Goal: Find specific page/section: Find specific page/section

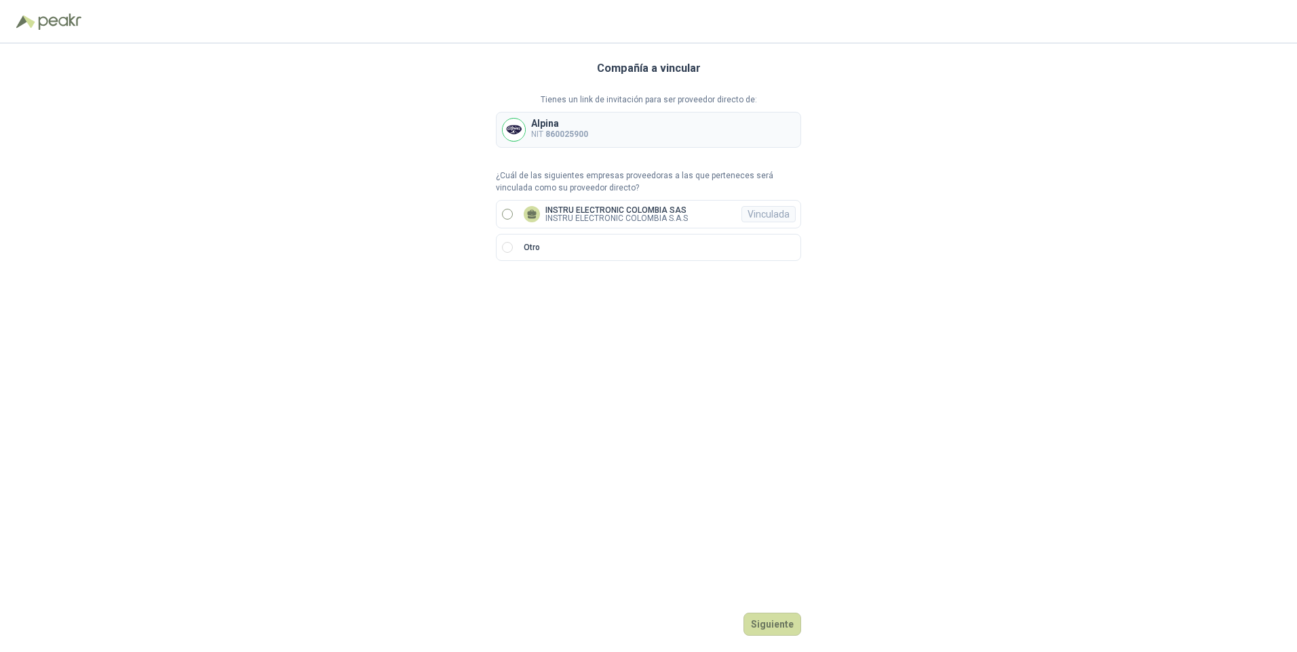
click at [698, 210] on label "INSTRU ELECTRONIC COLOMBIA SAS INSTRU ELECTRONIC COLOMBIA S.A.S Vinculada" at bounding box center [648, 214] width 305 height 28
click at [767, 621] on button "Ingresar" at bounding box center [774, 624] width 54 height 23
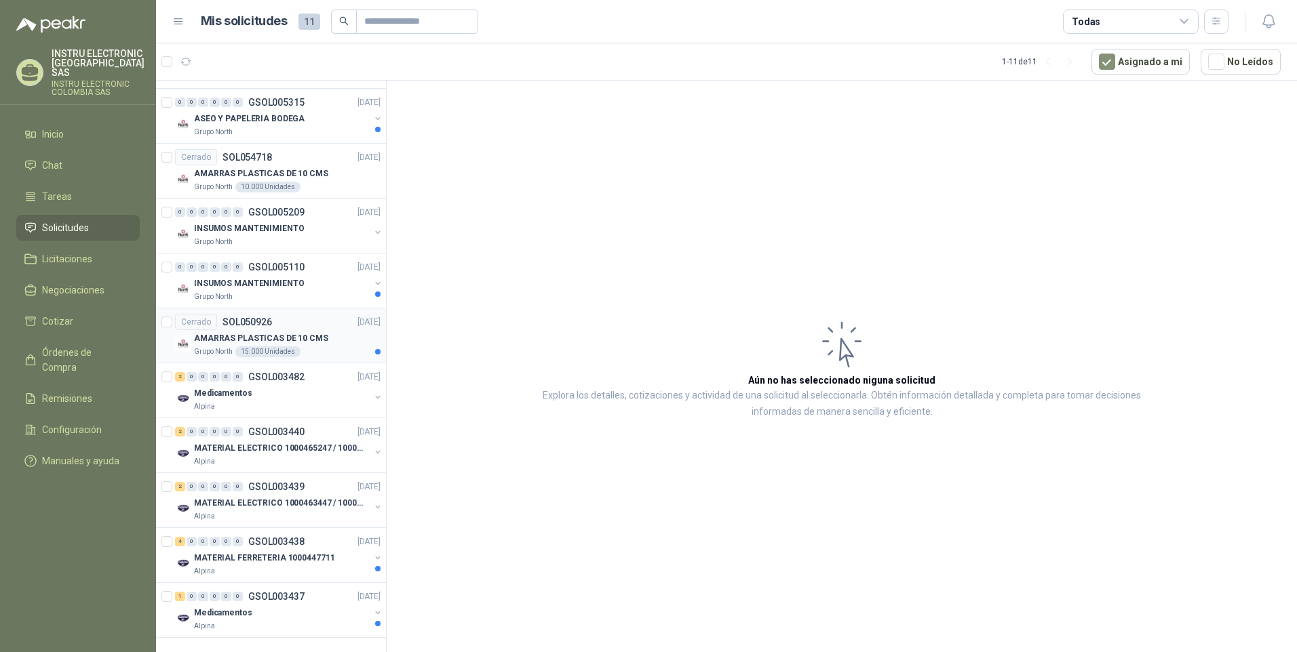
scroll to position [182, 0]
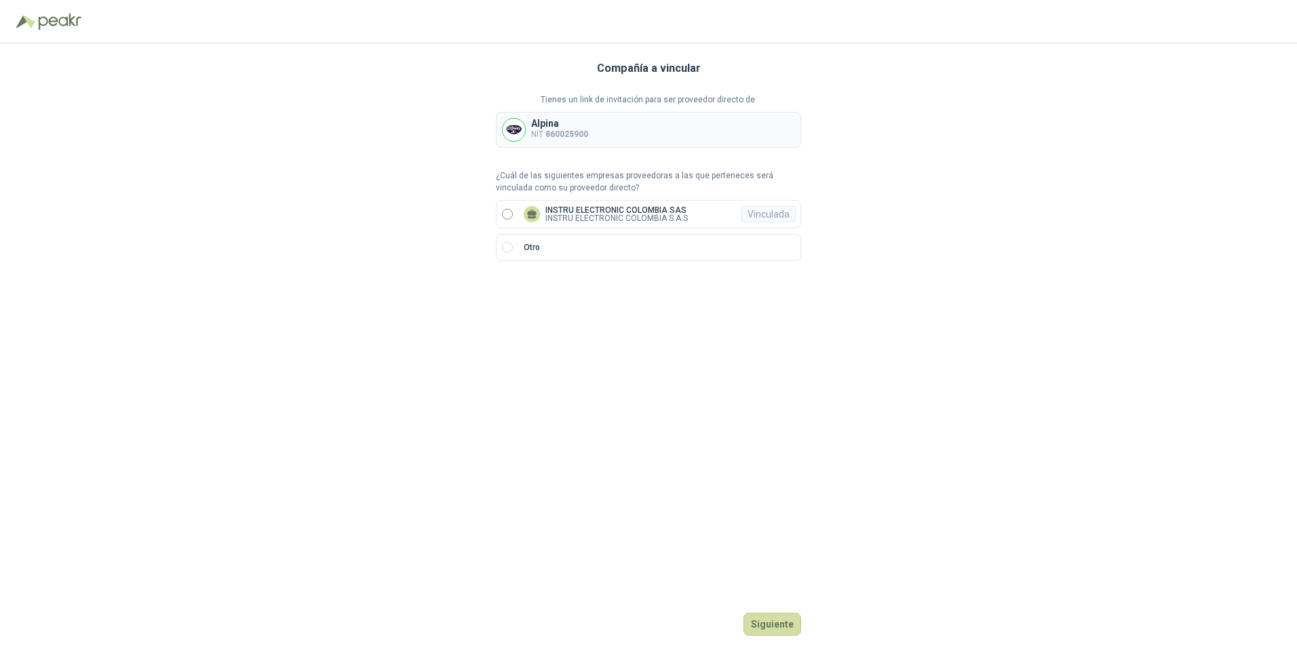
click at [686, 205] on label "INSTRU ELECTRONIC COLOMBIA SAS INSTRU ELECTRONIC COLOMBIA S.A.S Vinculada" at bounding box center [648, 214] width 305 height 28
click at [773, 620] on button "Ingresar" at bounding box center [774, 624] width 54 height 23
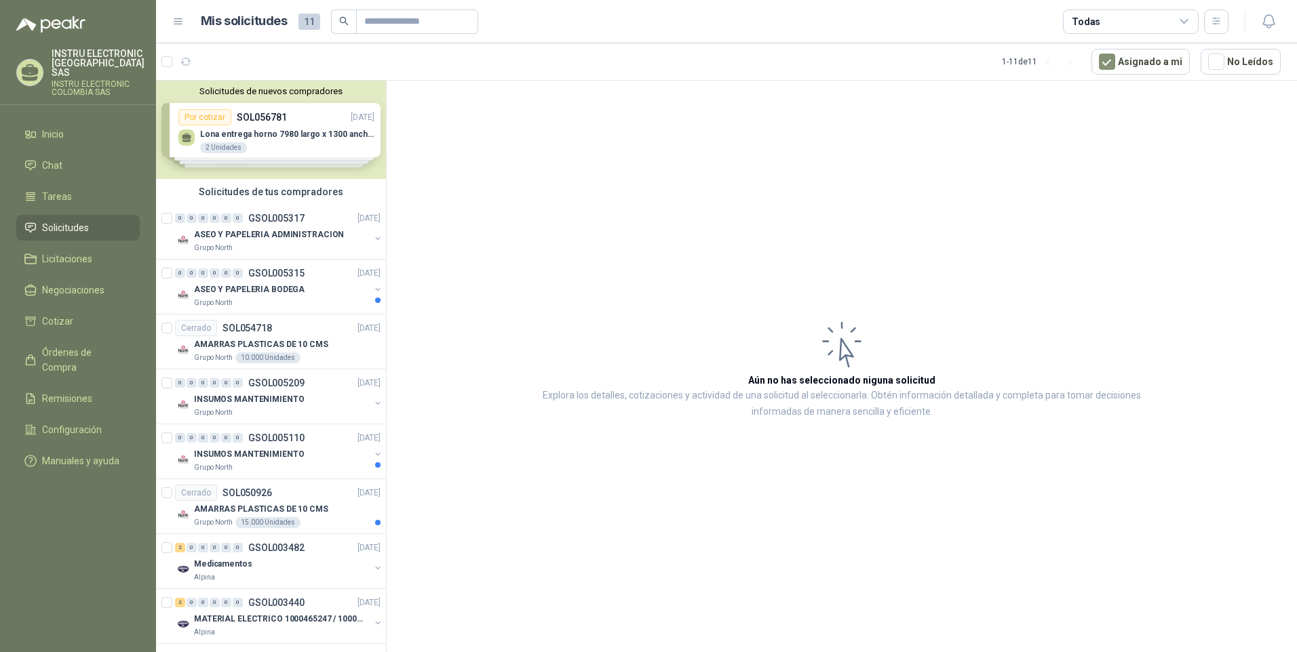
drag, startPoint x: 867, startPoint y: 190, endPoint x: 772, endPoint y: 162, distance: 98.9
click at [772, 162] on article "Aún no has seleccionado niguna solicitud Explora los detalles, cotizaciones y a…" at bounding box center [842, 369] width 910 height 576
click at [778, 175] on article "Aún no has seleccionado niguna solicitud Explora los detalles, cotizaciones y a…" at bounding box center [842, 369] width 910 height 576
click at [779, 176] on article "Aún no has seleccionado niguna solicitud Explora los detalles, cotizaciones y a…" at bounding box center [842, 369] width 910 height 576
click at [781, 180] on article "Aún no has seleccionado niguna solicitud Explora los detalles, cotizaciones y a…" at bounding box center [842, 369] width 910 height 576
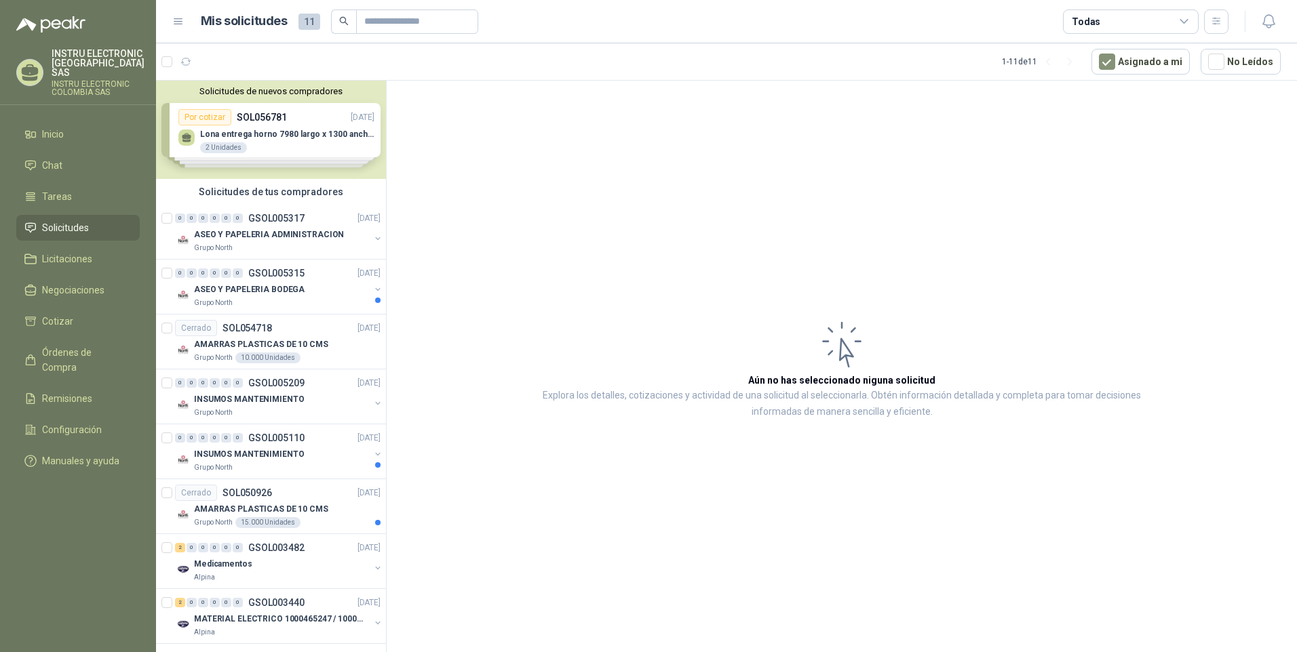
click at [782, 180] on article "Aún no has seleccionado niguna solicitud Explora los detalles, cotizaciones y a…" at bounding box center [842, 369] width 910 height 576
click at [783, 180] on article "Aún no has seleccionado niguna solicitud Explora los detalles, cotizaciones y a…" at bounding box center [842, 369] width 910 height 576
click at [783, 182] on article "Aún no has seleccionado niguna solicitud Explora los detalles, cotizaciones y a…" at bounding box center [842, 369] width 910 height 576
click at [784, 182] on article "Aún no has seleccionado niguna solicitud Explora los detalles, cotizaciones y a…" at bounding box center [842, 369] width 910 height 576
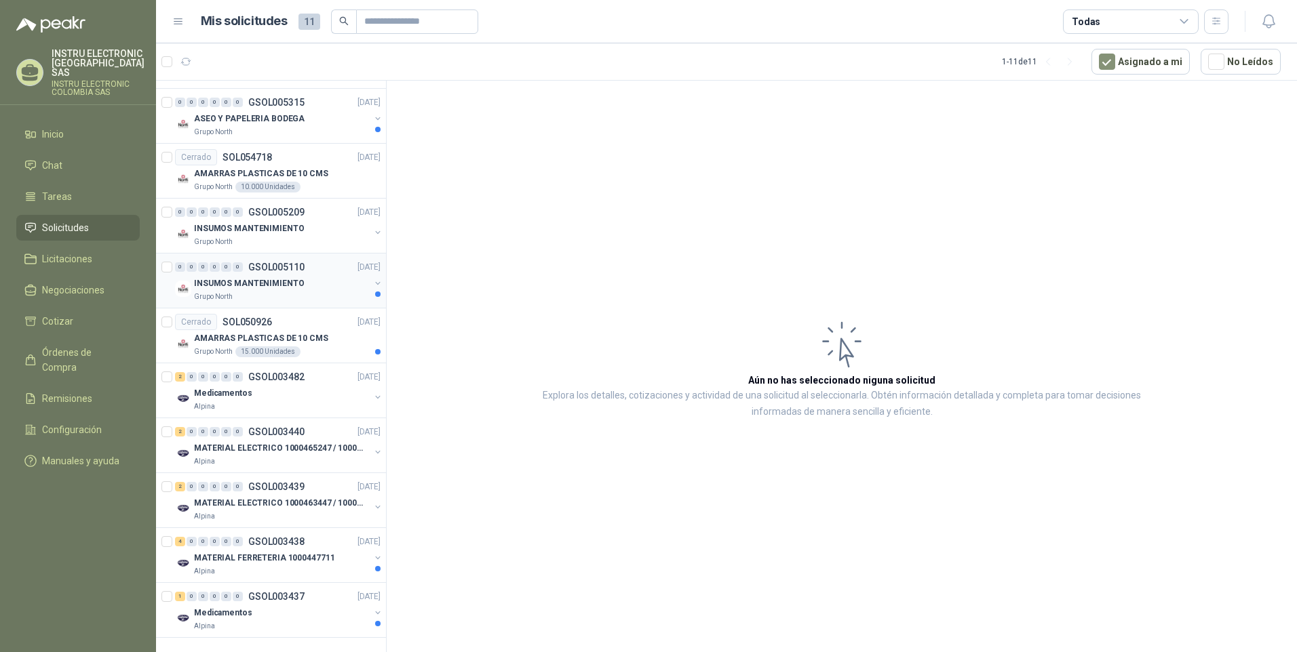
scroll to position [182, 0]
click at [252, 605] on div "Medicamentos" at bounding box center [282, 613] width 176 height 16
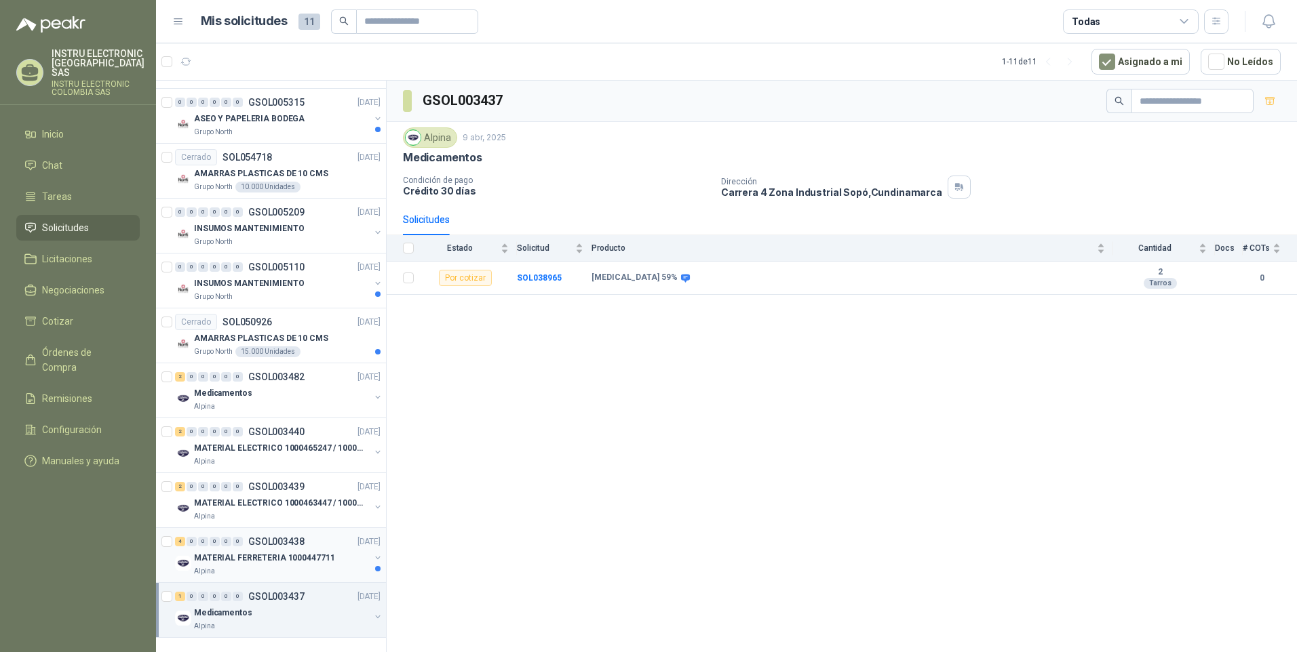
click at [254, 566] on div "Alpina" at bounding box center [282, 571] width 176 height 11
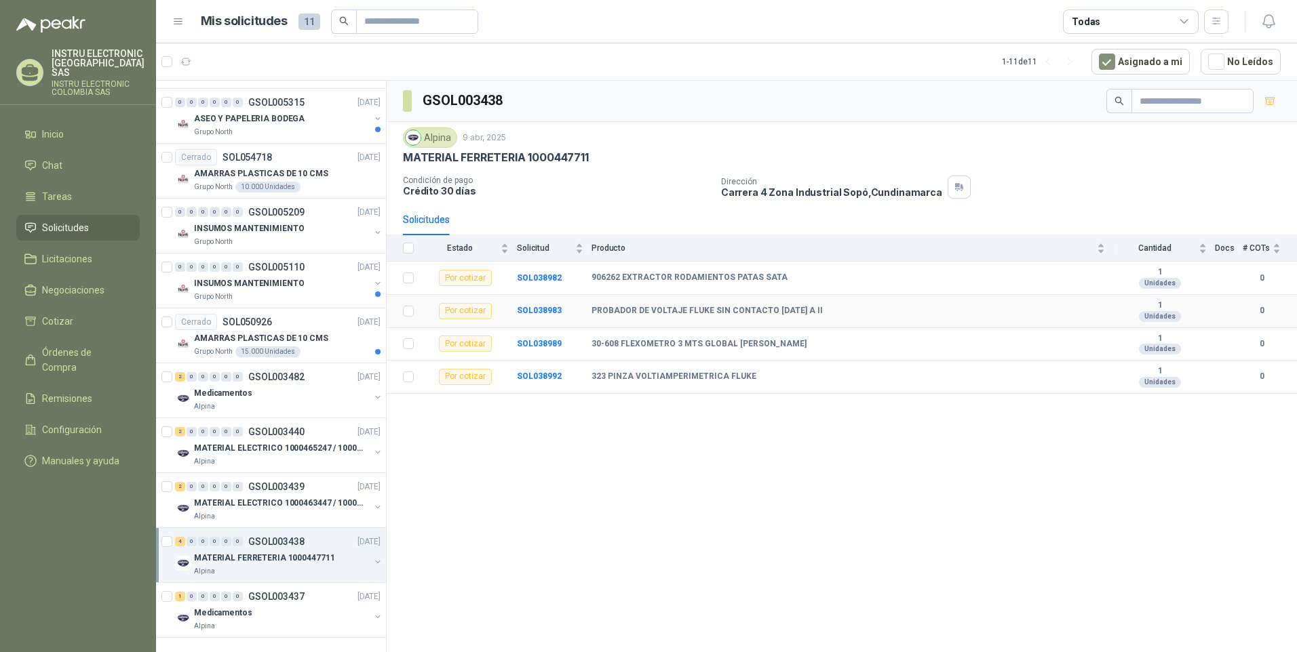
click at [611, 310] on b "PROBADOR DE VOLTAJE FLUKE SIN CONTACTO 1AC A II" at bounding box center [706, 311] width 231 height 11
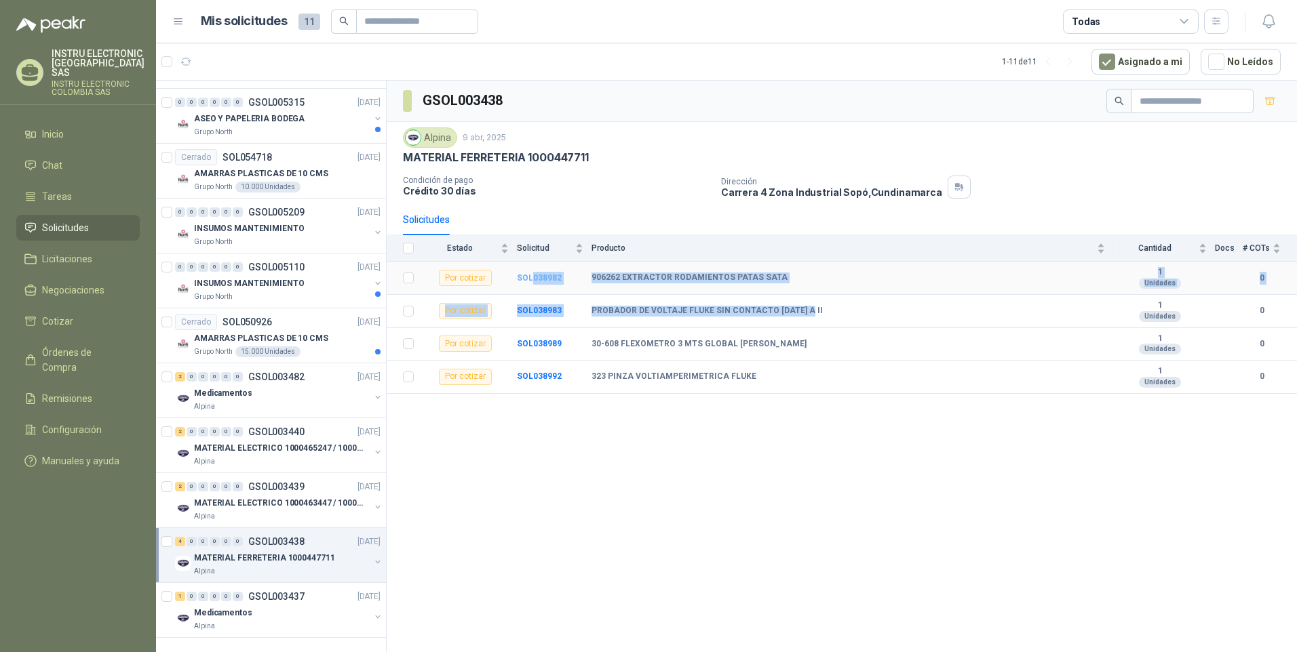
drag, startPoint x: 844, startPoint y: 300, endPoint x: 532, endPoint y: 278, distance: 312.7
click at [532, 278] on tbody "Por cotizar SOL038982 906262 EXTRACTOR RODAMIENTOS PATAS SATA 1 Unidades 0 Por …" at bounding box center [842, 328] width 910 height 132
click at [738, 313] on b "PROBADOR DE VOLTAJE FLUKE SIN CONTACTO 1AC A II" at bounding box center [706, 311] width 231 height 11
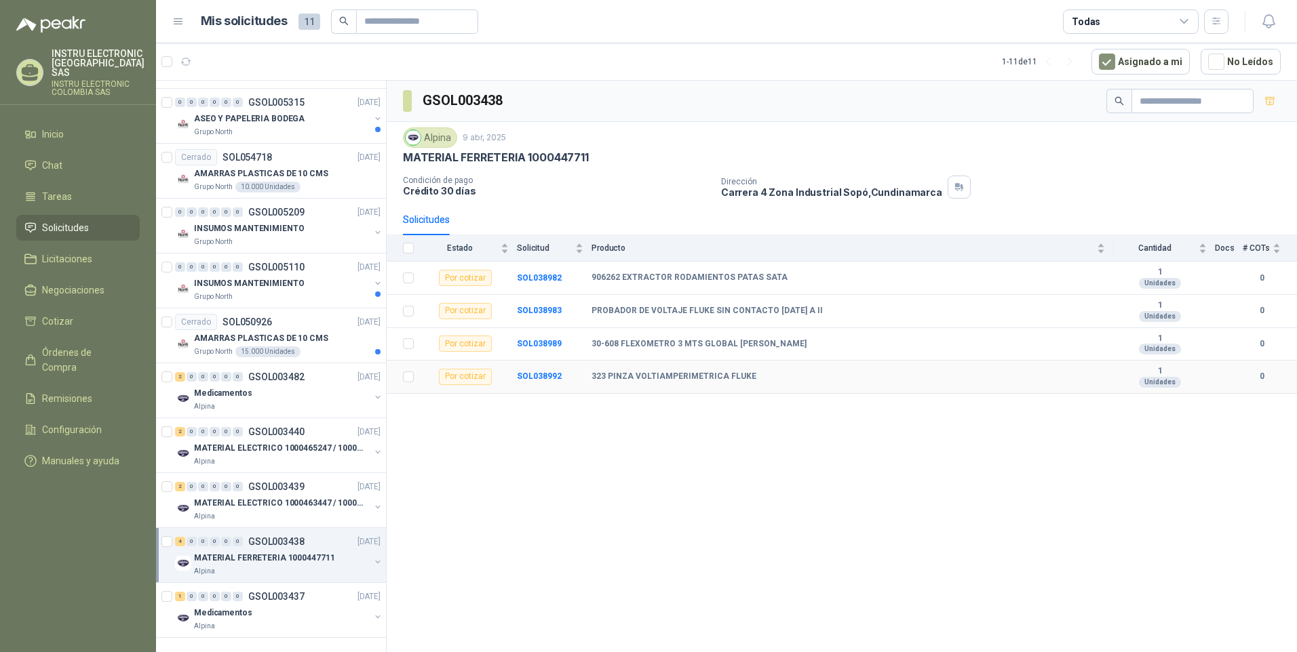
click at [743, 380] on b "323 PINZA VOLTIAMPERIMETRICA FLUKE" at bounding box center [673, 377] width 165 height 11
